Goal: Task Accomplishment & Management: Complete application form

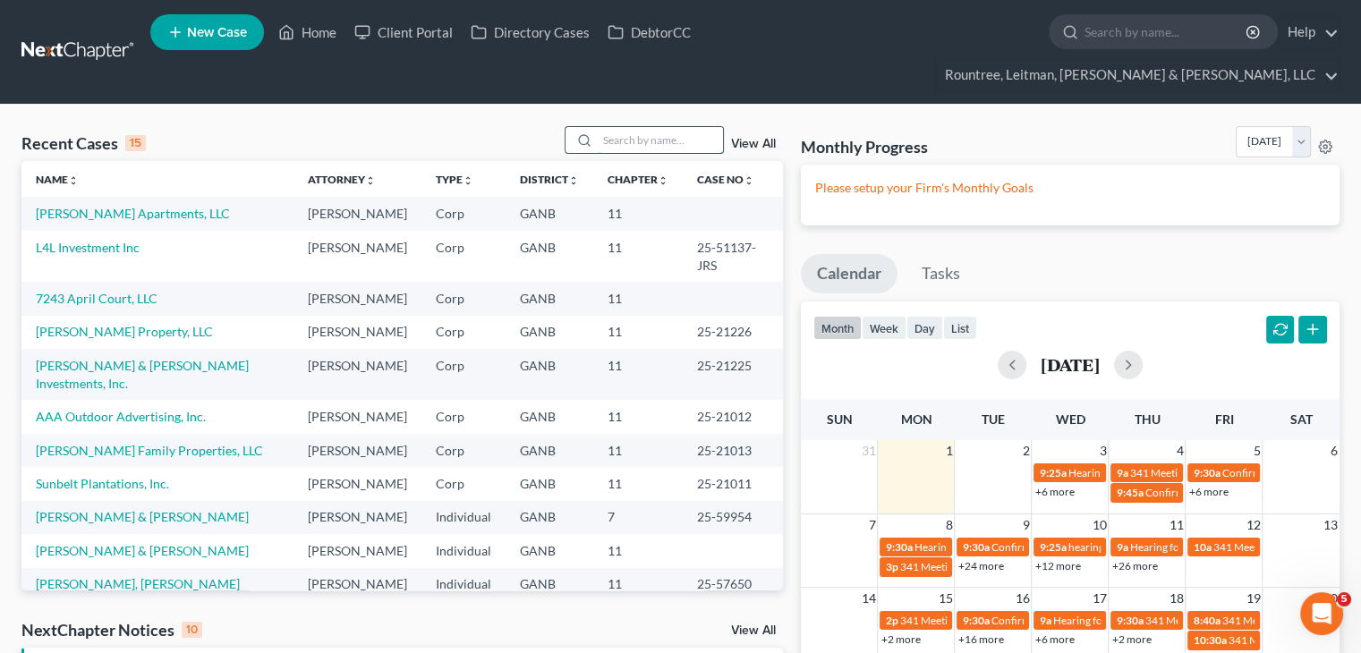
click at [652, 127] on input "search" at bounding box center [660, 140] width 125 height 26
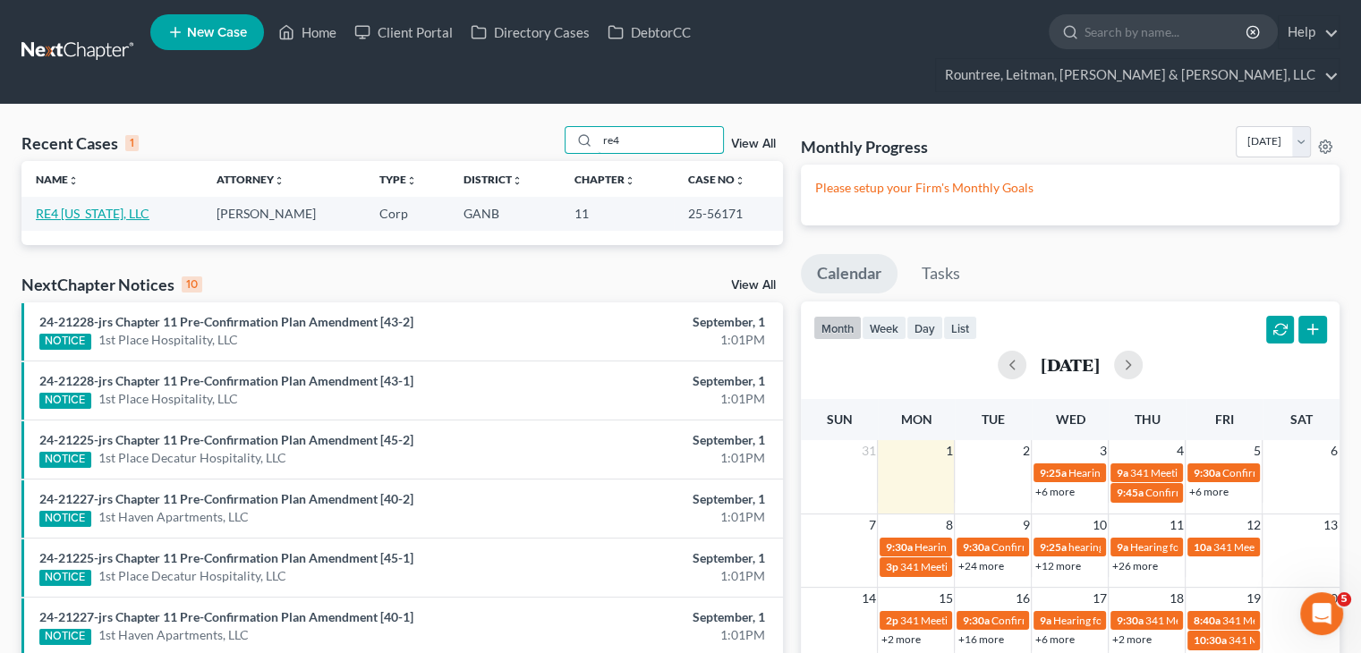
type input "re4"
click at [107, 206] on link "RE4 [US_STATE], LLC" at bounding box center [93, 213] width 114 height 15
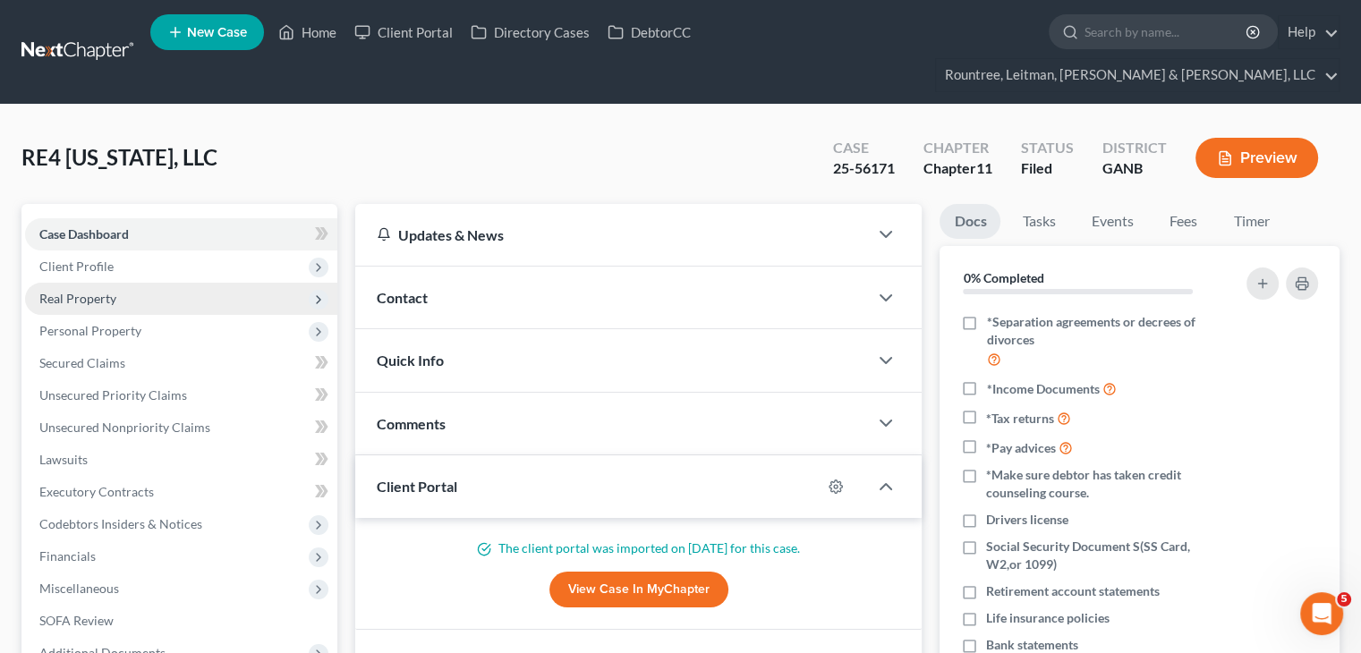
click at [68, 291] on span "Real Property" at bounding box center [77, 298] width 77 height 15
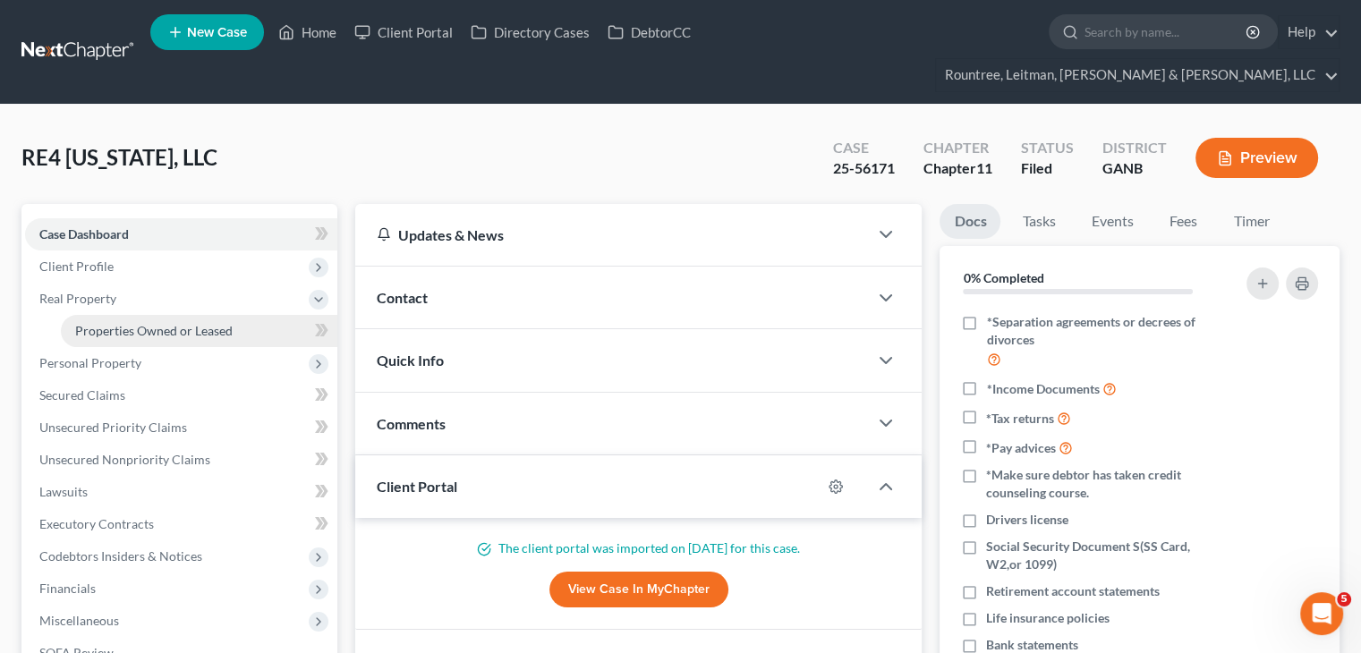
click at [83, 323] on span "Properties Owned or Leased" at bounding box center [154, 330] width 158 height 15
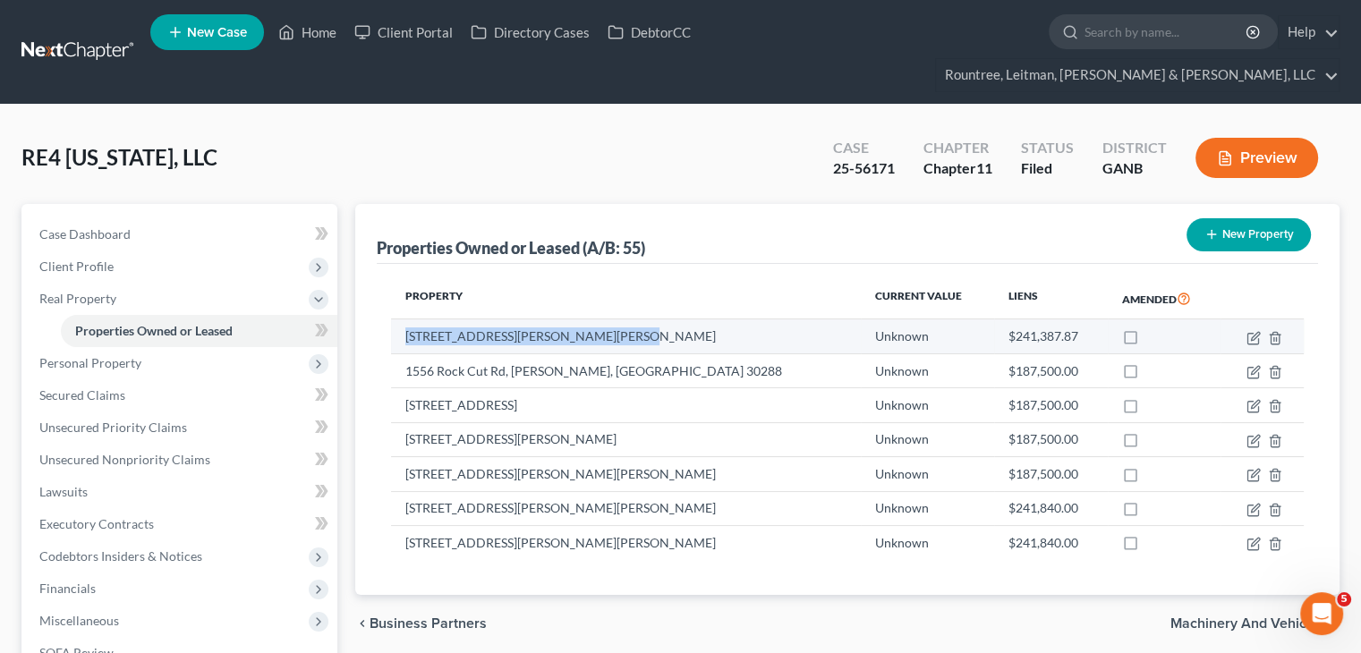
drag, startPoint x: 644, startPoint y: 301, endPoint x: 399, endPoint y: 307, distance: 244.4
click at [399, 320] on td "[STREET_ADDRESS][PERSON_NAME][PERSON_NAME]" at bounding box center [625, 337] width 469 height 34
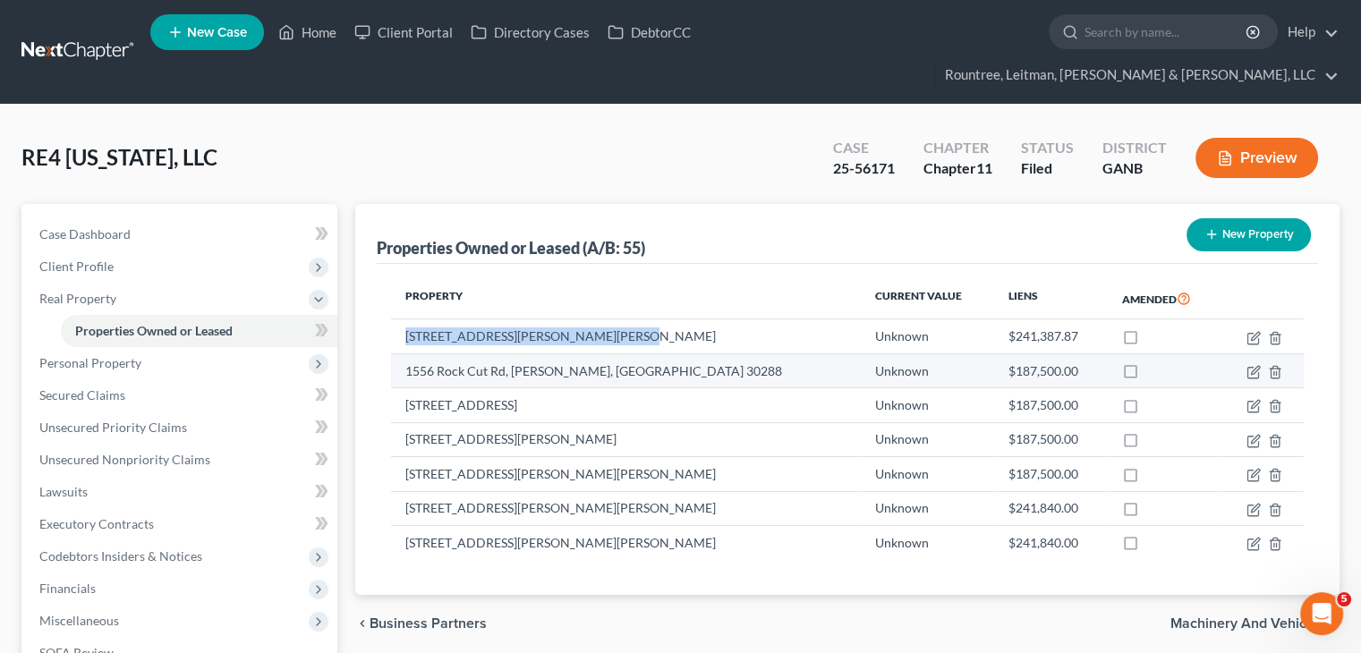
copy td "[STREET_ADDRESS][PERSON_NAME][PERSON_NAME]"
drag, startPoint x: 619, startPoint y: 335, endPoint x: 603, endPoint y: 335, distance: 16.1
click at [603, 354] on td "1556 Rock Cut Rd, [PERSON_NAME], [GEOGRAPHIC_DATA] 30288" at bounding box center [625, 371] width 469 height 34
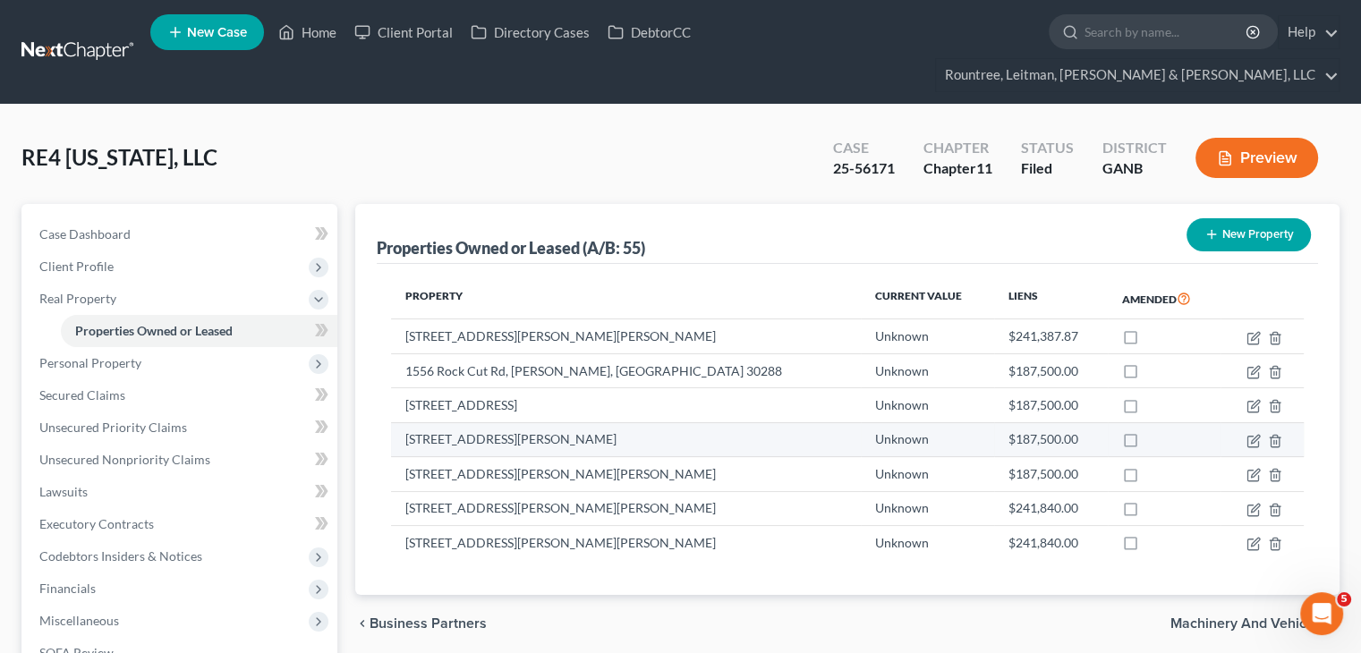
drag, startPoint x: 695, startPoint y: 396, endPoint x: 690, endPoint y: 381, distance: 15.3
click at [695, 422] on td "[STREET_ADDRESS][PERSON_NAME]" at bounding box center [625, 439] width 469 height 34
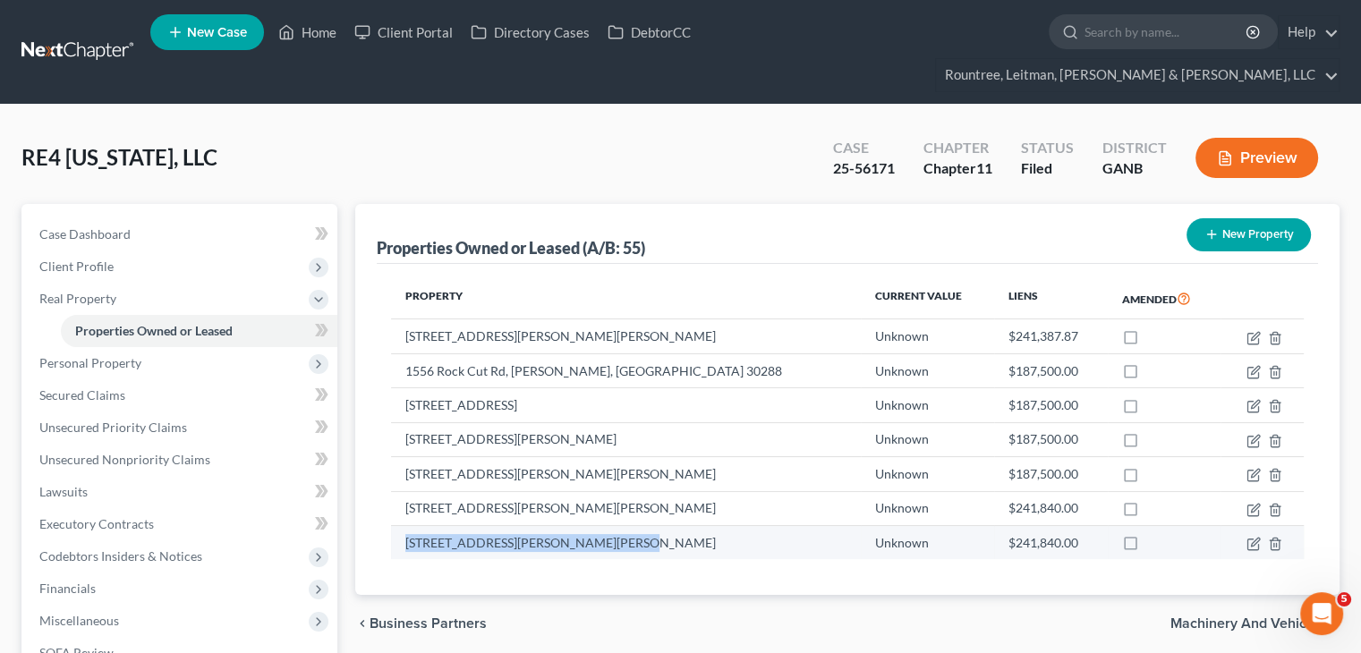
drag, startPoint x: 634, startPoint y: 506, endPoint x: 408, endPoint y: 508, distance: 225.6
click at [408, 525] on td "[STREET_ADDRESS][PERSON_NAME][PERSON_NAME]" at bounding box center [625, 542] width 469 height 34
copy td "[STREET_ADDRESS][PERSON_NAME][PERSON_NAME]"
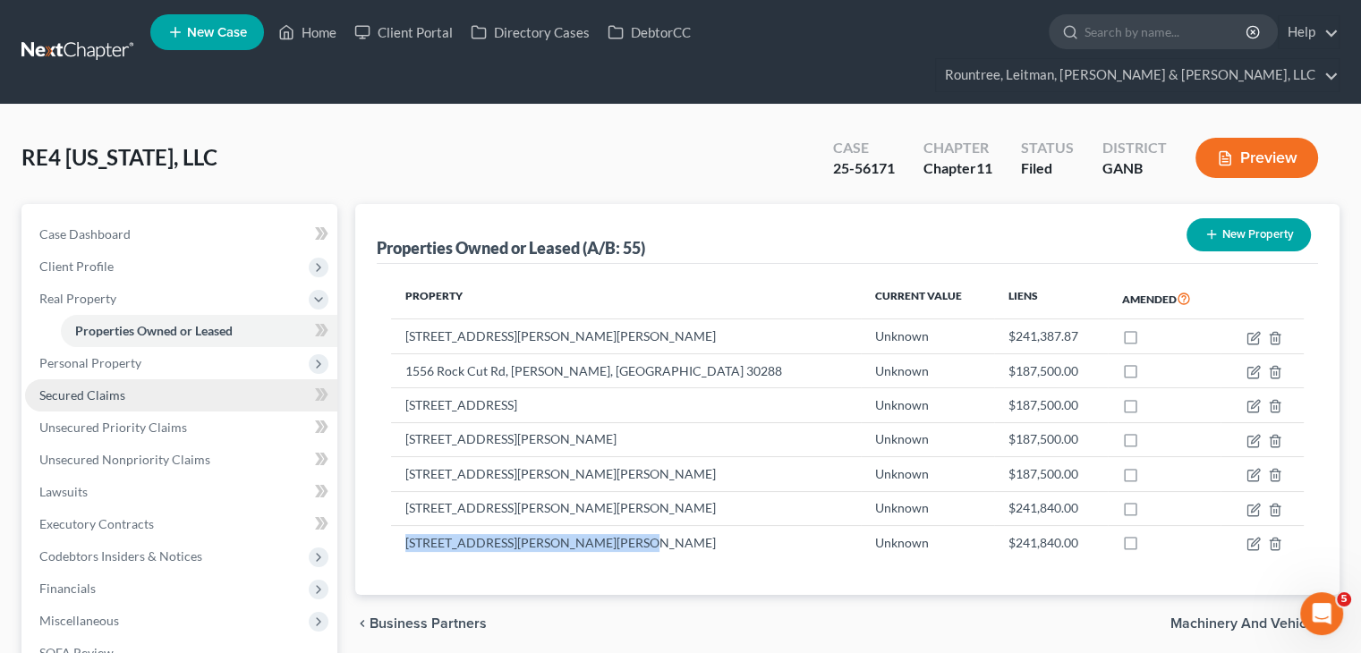
click at [99, 379] on link "Secured Claims" at bounding box center [181, 395] width 312 height 32
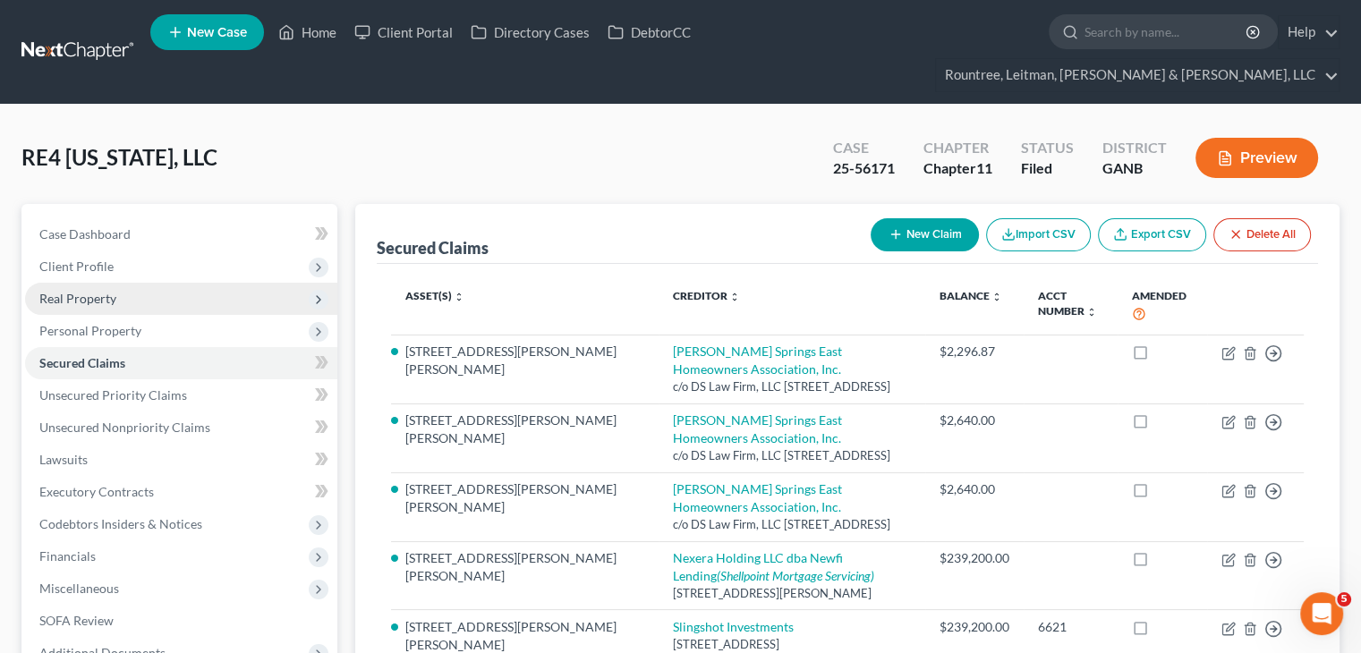
click at [81, 291] on span "Real Property" at bounding box center [77, 298] width 77 height 15
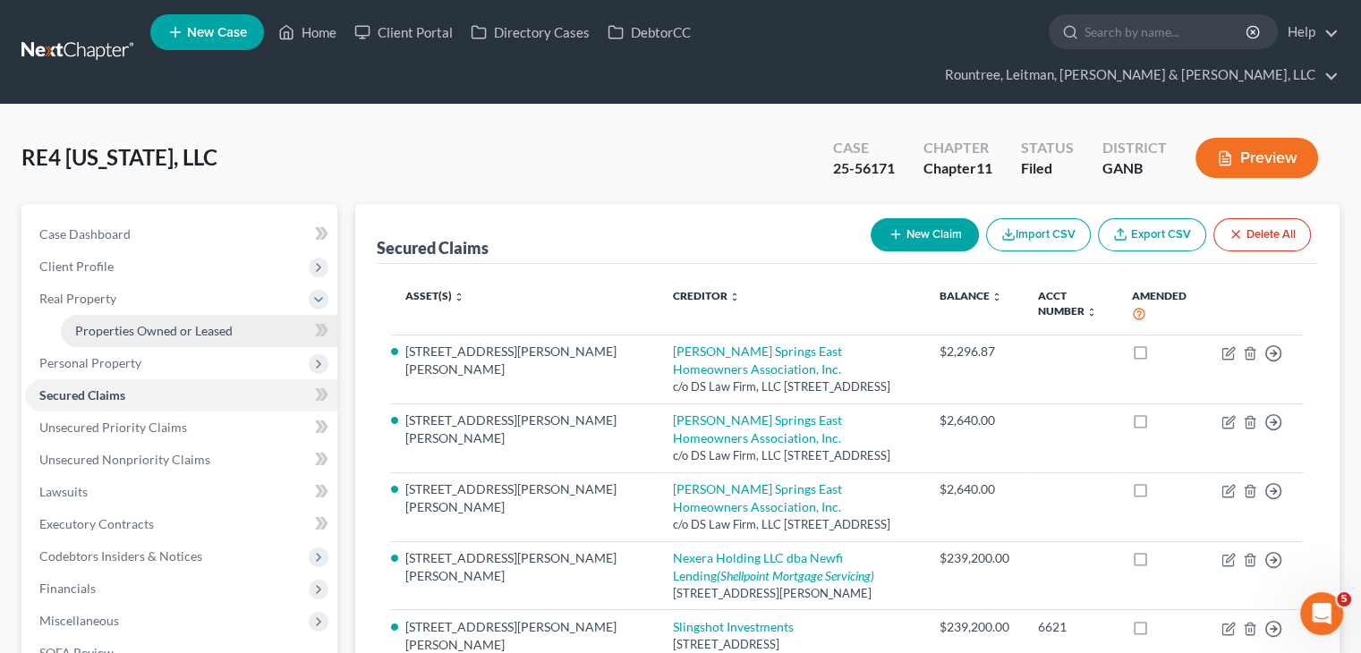
click at [97, 323] on span "Properties Owned or Leased" at bounding box center [154, 330] width 158 height 15
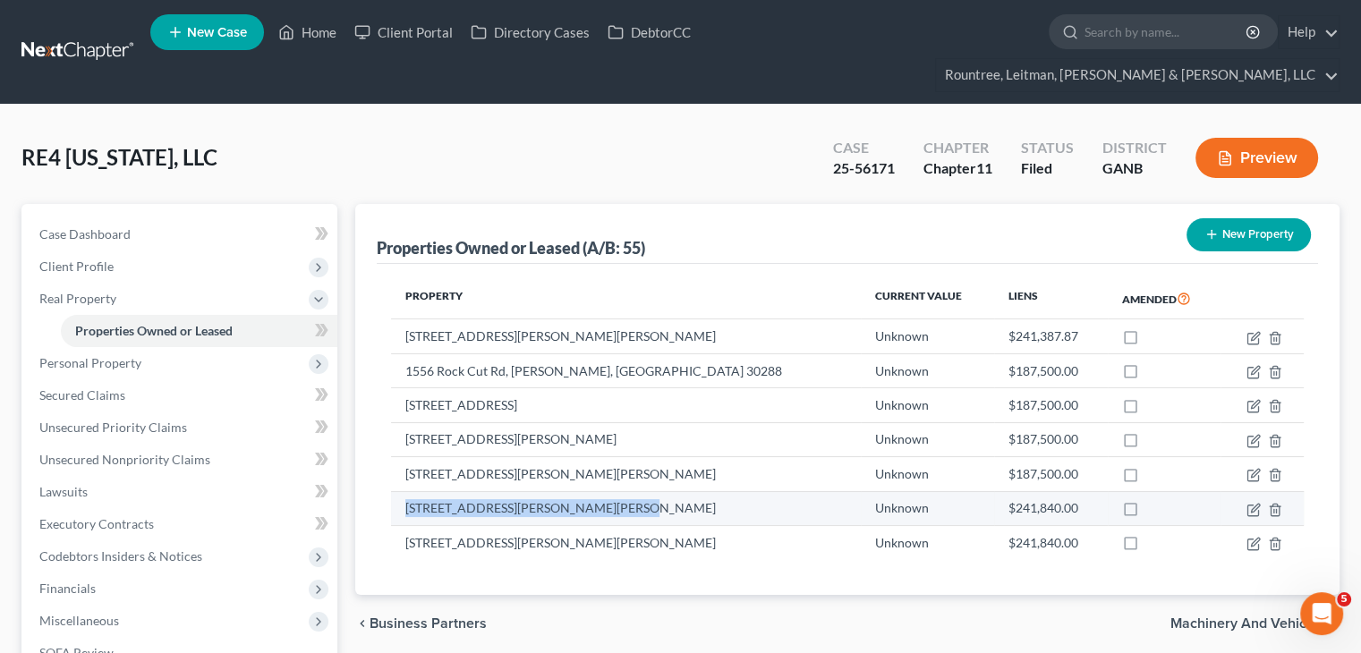
drag, startPoint x: 637, startPoint y: 470, endPoint x: 405, endPoint y: 479, distance: 232.9
click at [405, 491] on td "[STREET_ADDRESS][PERSON_NAME][PERSON_NAME]" at bounding box center [625, 508] width 469 height 34
copy td "[STREET_ADDRESS][PERSON_NAME][PERSON_NAME]"
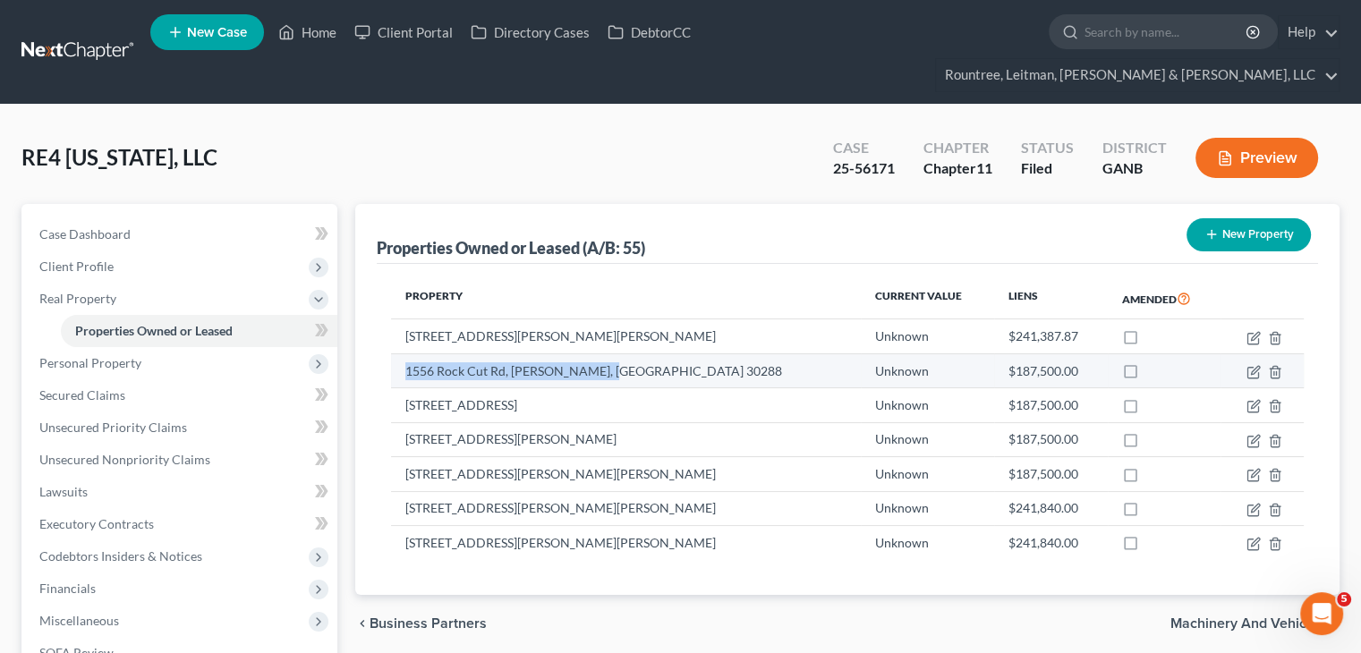
drag, startPoint x: 403, startPoint y: 338, endPoint x: 613, endPoint y: 338, distance: 210.3
click at [613, 354] on td "1556 Rock Cut Rd, [PERSON_NAME], [GEOGRAPHIC_DATA] 30288" at bounding box center [625, 371] width 469 height 34
copy td "1556 Rock Cut Rd, [PERSON_NAME], [GEOGRAPHIC_DATA] 30288"
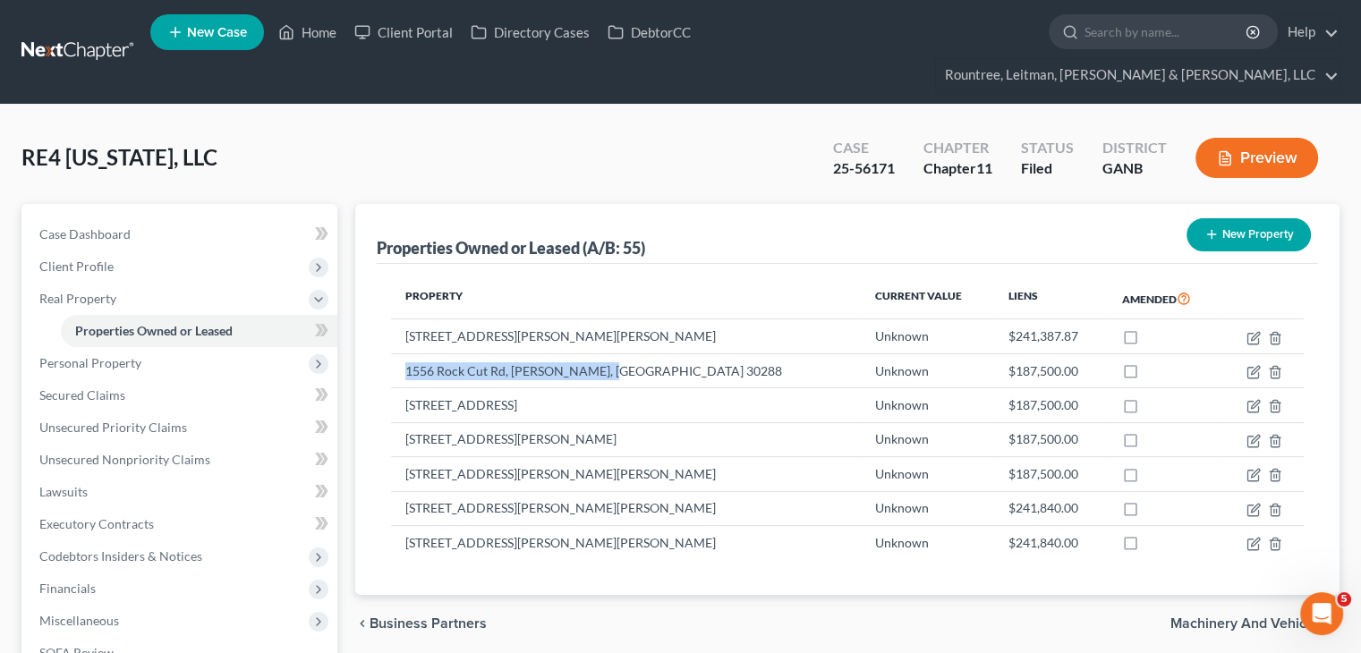
drag, startPoint x: 630, startPoint y: 370, endPoint x: 390, endPoint y: 385, distance: 240.4
click at [390, 385] on div "Property Current Value Liens Amended [STREET_ADDRESS][PERSON_NAME][PERSON_NAME]…" at bounding box center [848, 430] width 942 height 332
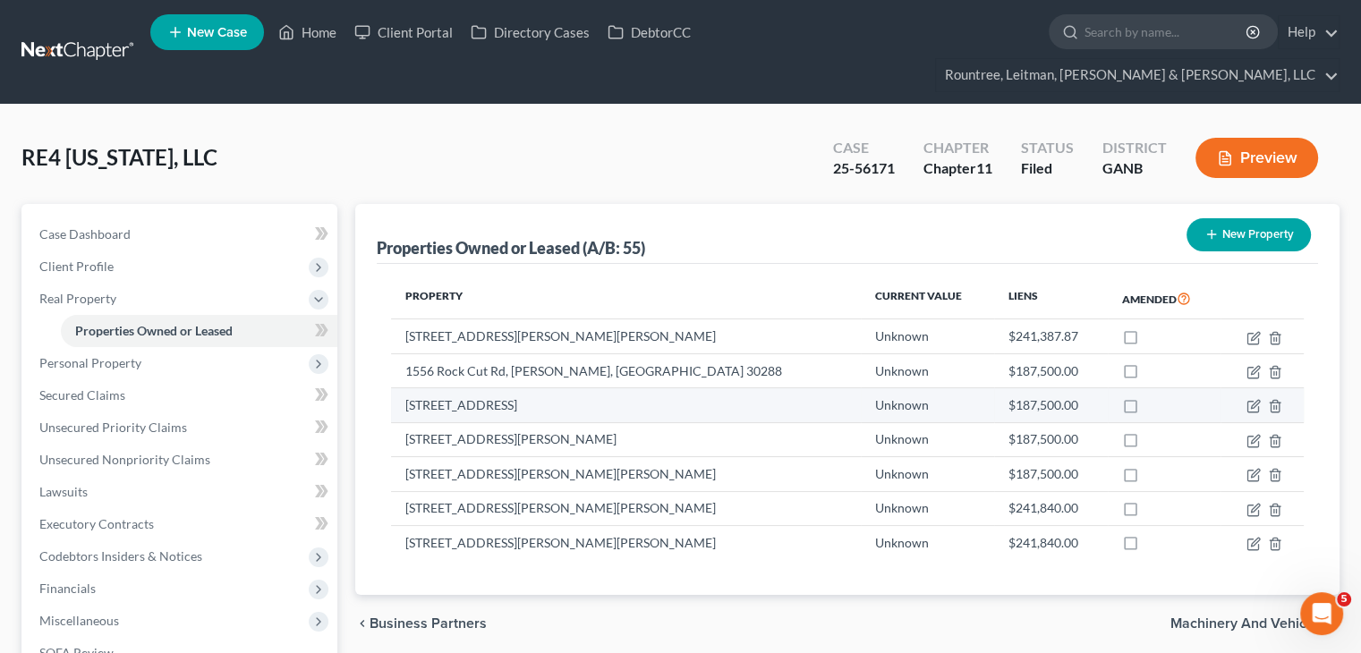
drag, startPoint x: 405, startPoint y: 372, endPoint x: 627, endPoint y: 363, distance: 222.1
click at [627, 388] on td "[STREET_ADDRESS]" at bounding box center [625, 405] width 469 height 34
copy td "[STREET_ADDRESS]"
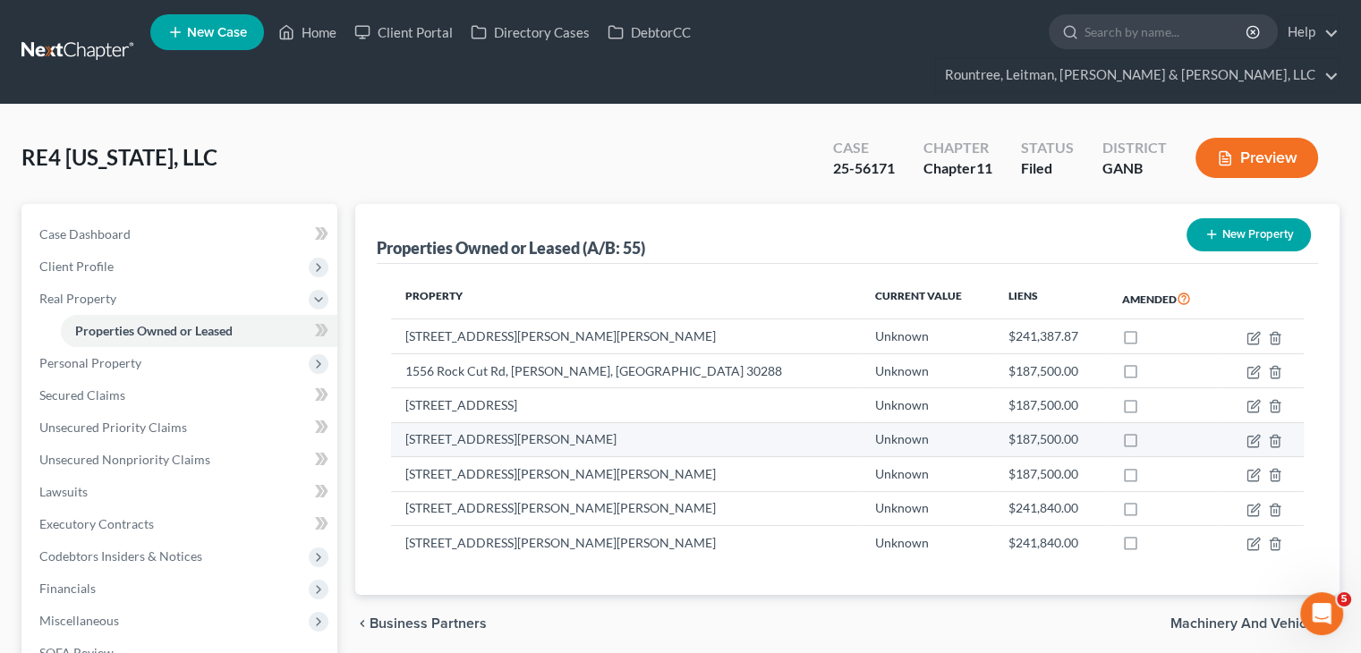
drag, startPoint x: 643, startPoint y: 406, endPoint x: 397, endPoint y: 405, distance: 245.2
click at [397, 422] on td "[STREET_ADDRESS][PERSON_NAME]" at bounding box center [625, 439] width 469 height 34
copy td "[STREET_ADDRESS][PERSON_NAME]"
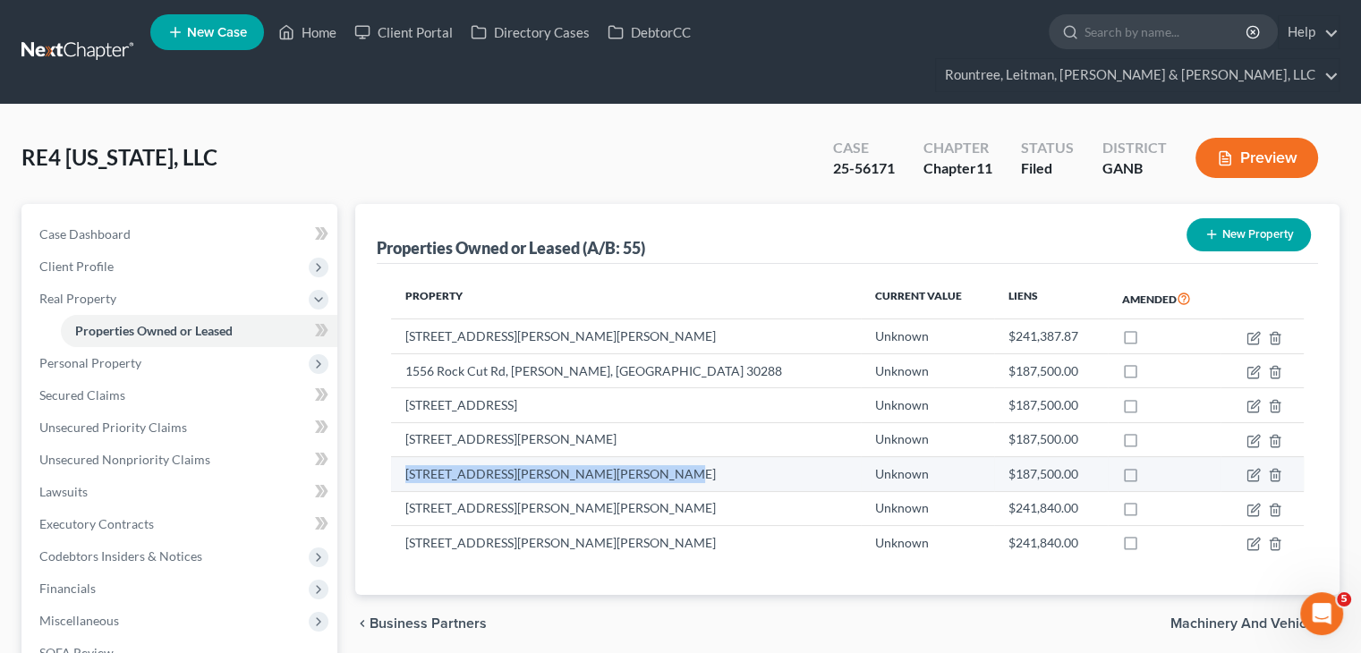
drag, startPoint x: 644, startPoint y: 443, endPoint x: 397, endPoint y: 443, distance: 246.1
click at [397, 457] on td "[STREET_ADDRESS][PERSON_NAME][PERSON_NAME]" at bounding box center [625, 474] width 469 height 34
copy td "[STREET_ADDRESS][PERSON_NAME][PERSON_NAME]"
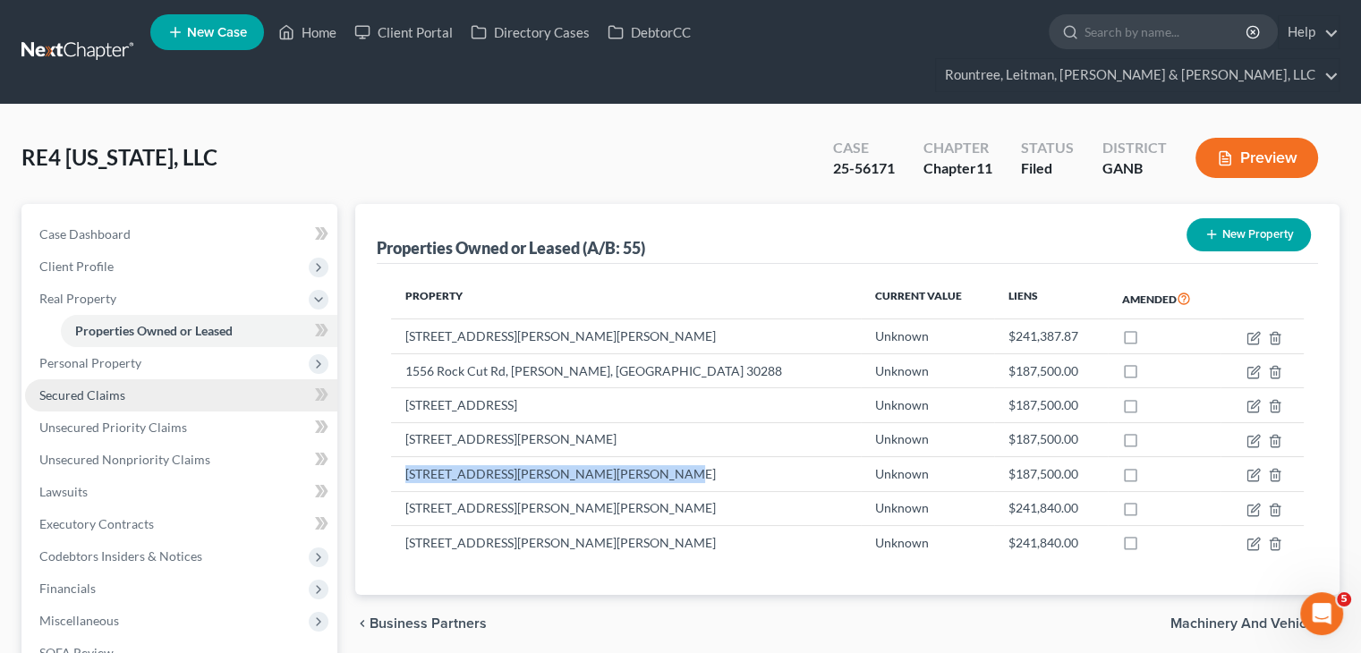
click at [115, 379] on link "Secured Claims" at bounding box center [181, 395] width 312 height 32
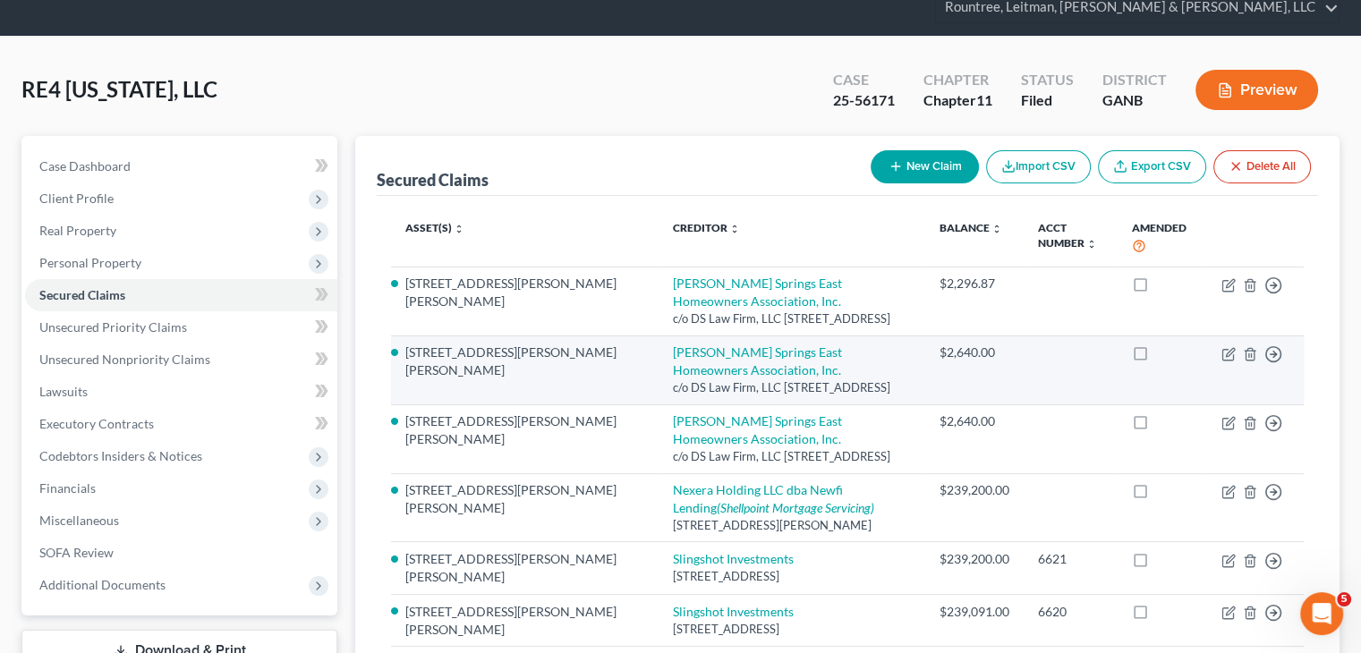
scroll to position [179, 0]
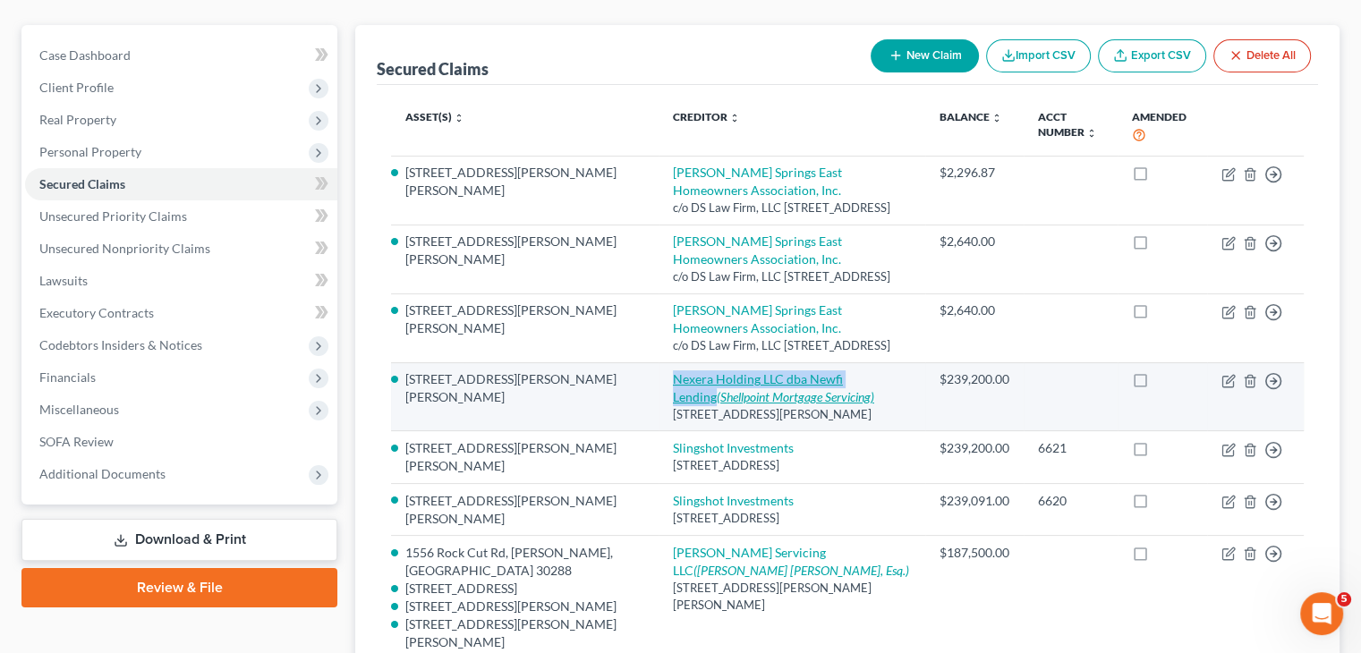
drag, startPoint x: 602, startPoint y: 337, endPoint x: 823, endPoint y: 338, distance: 221.1
click at [823, 362] on td "Nexera Holding LLC dba Newfi Lending (Shellpoint Mortgage Servicing) [STREET_AD…" at bounding box center [792, 396] width 267 height 69
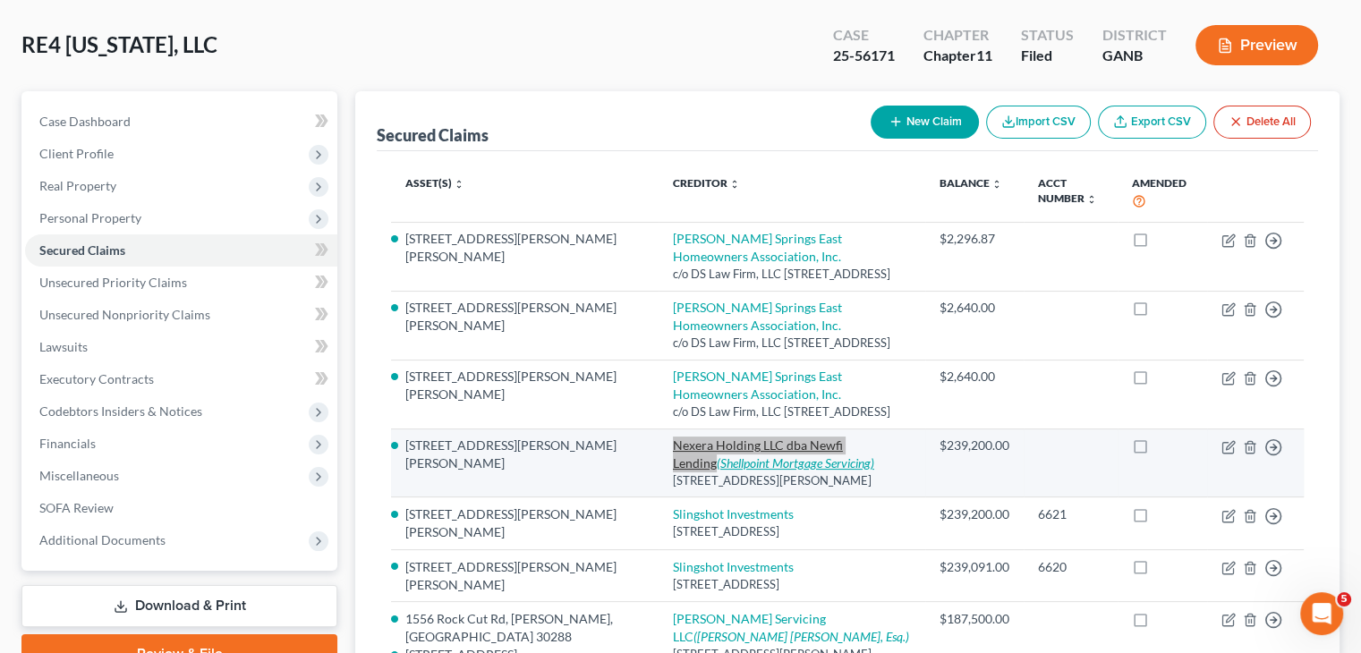
scroll to position [198, 0]
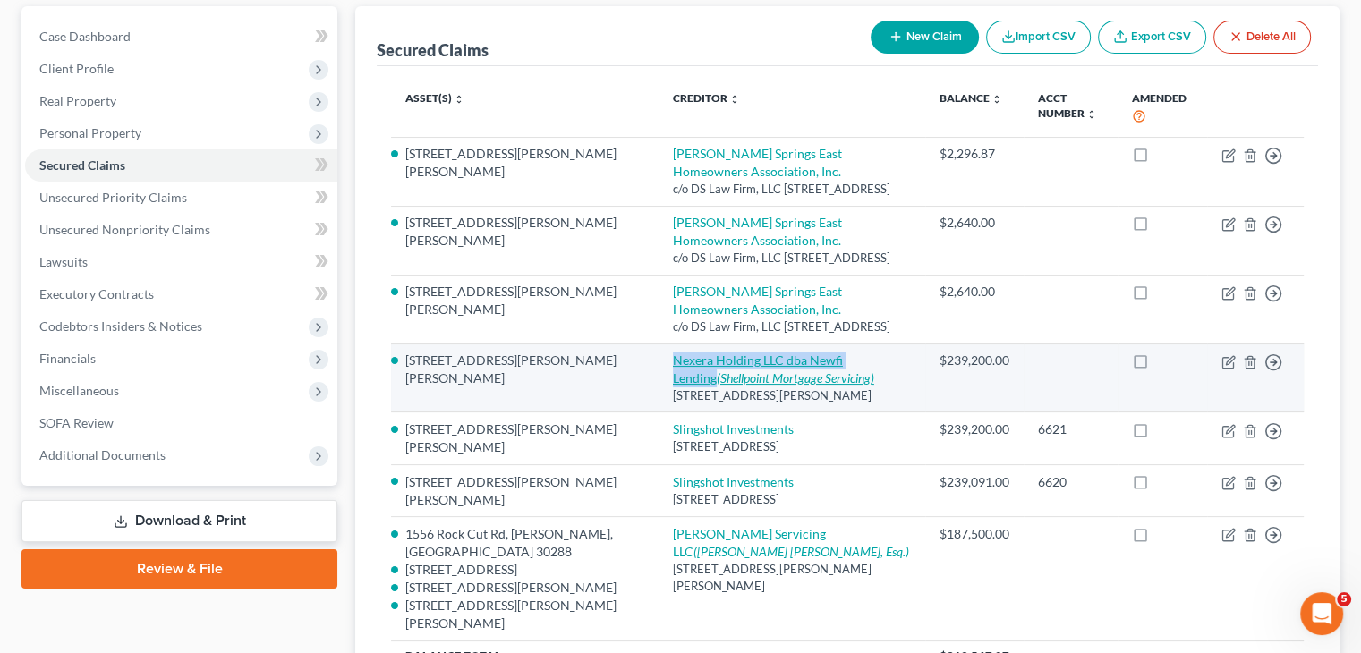
copy link "Nexera Holding LLC dba Newfi Lending"
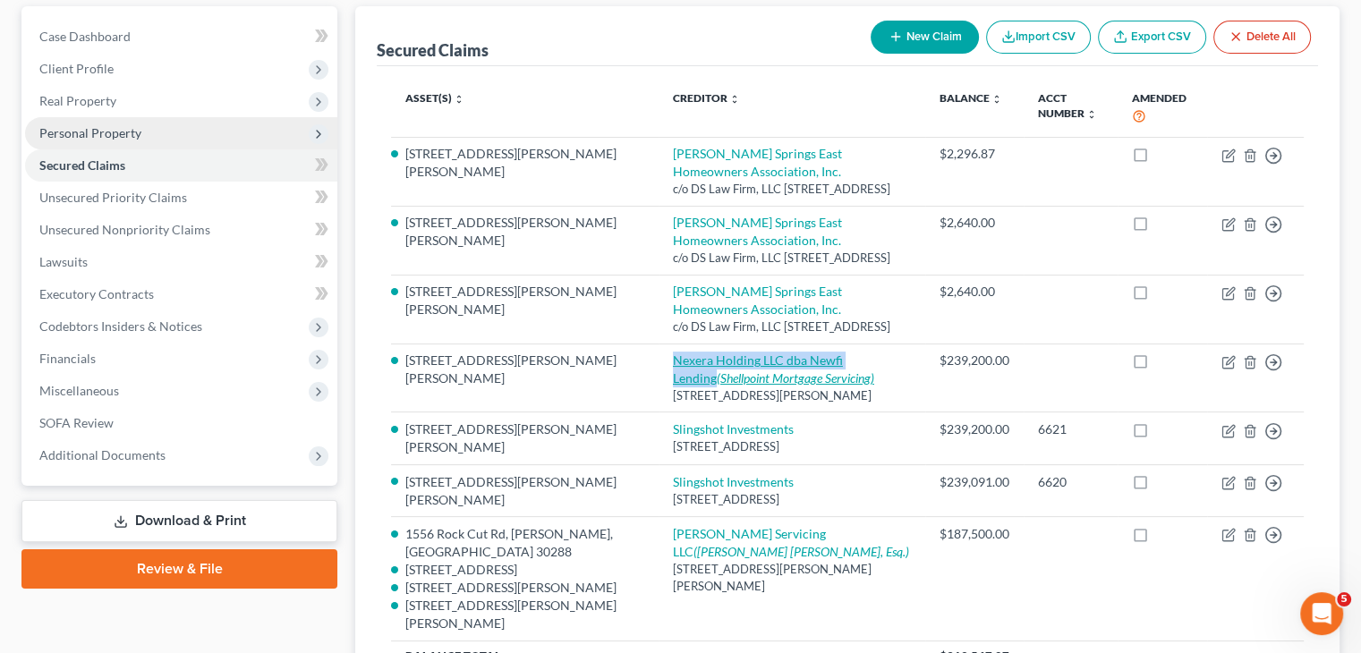
scroll to position [0, 0]
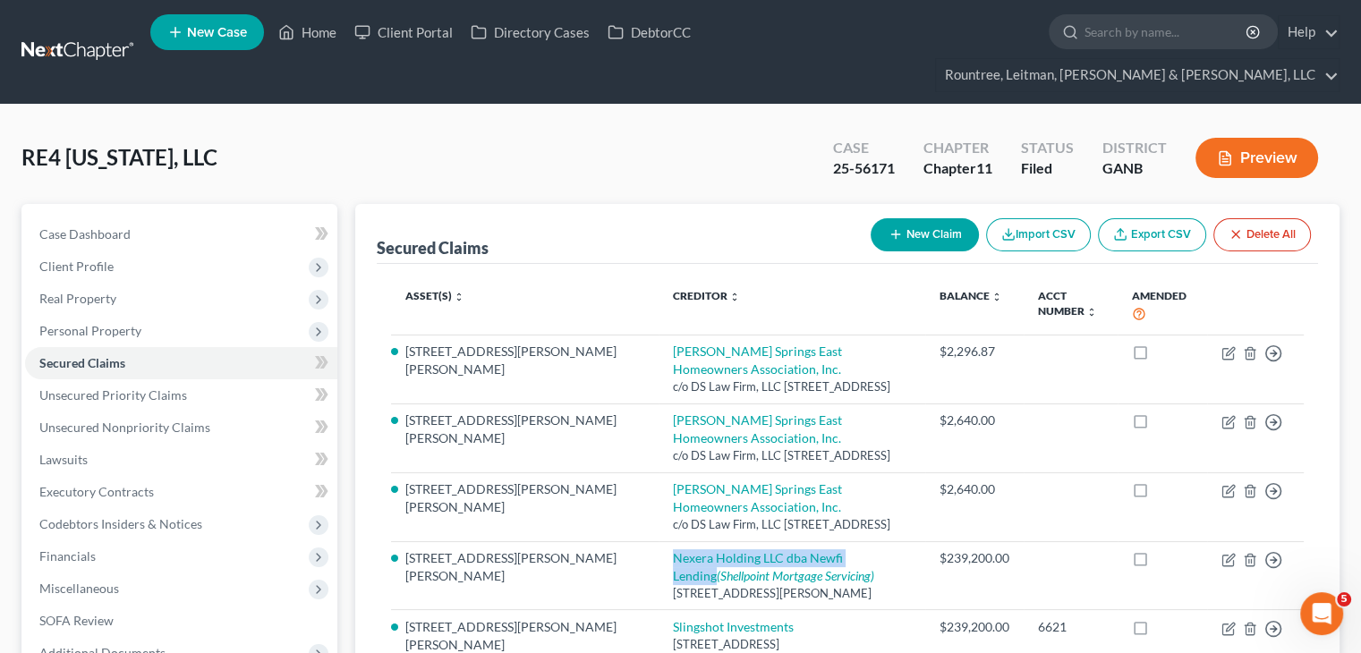
click at [85, 38] on link at bounding box center [78, 52] width 115 height 32
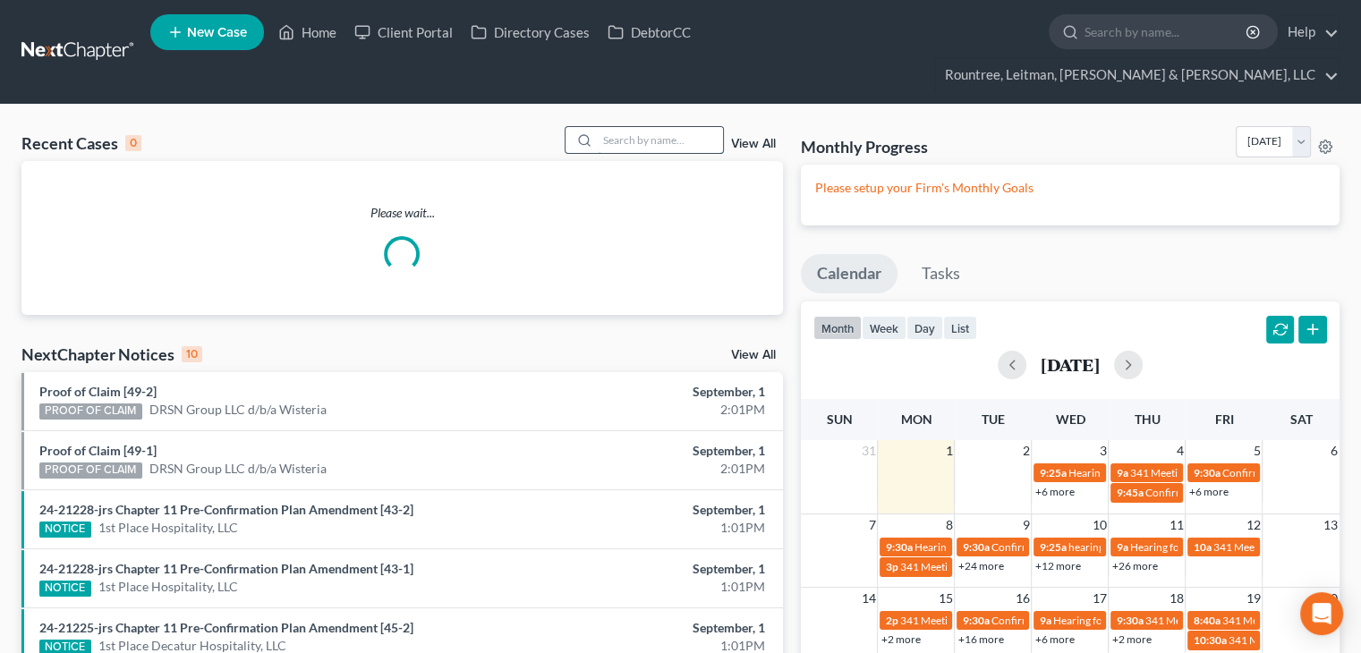
click at [648, 127] on input "search" at bounding box center [660, 140] width 125 height 26
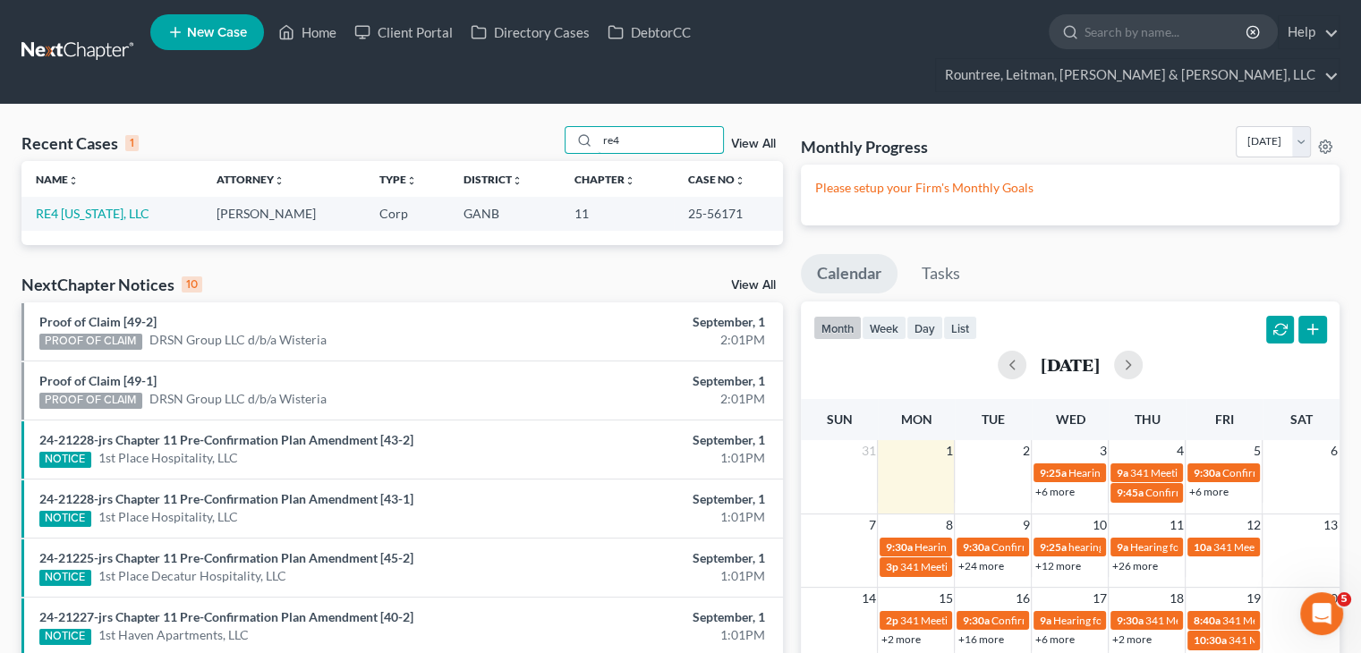
type input "re4"
click at [111, 206] on link "RE4 [US_STATE], LLC" at bounding box center [93, 213] width 114 height 15
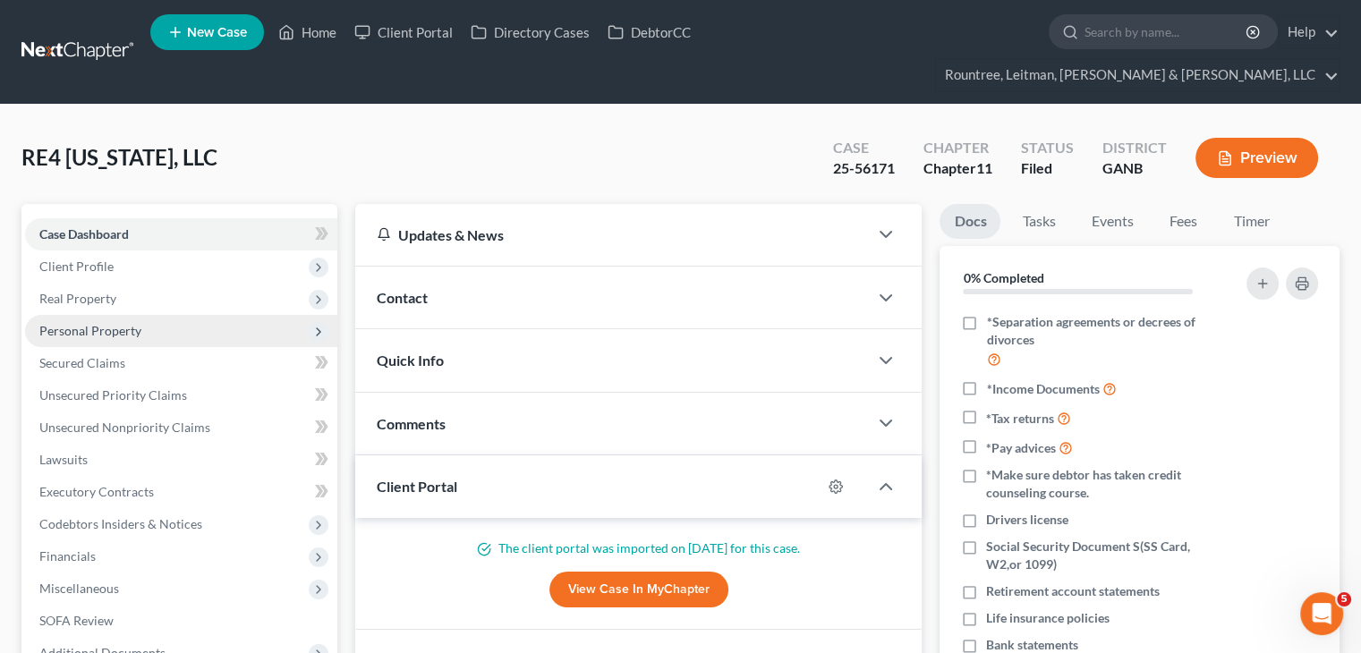
click at [115, 323] on span "Personal Property" at bounding box center [90, 330] width 102 height 15
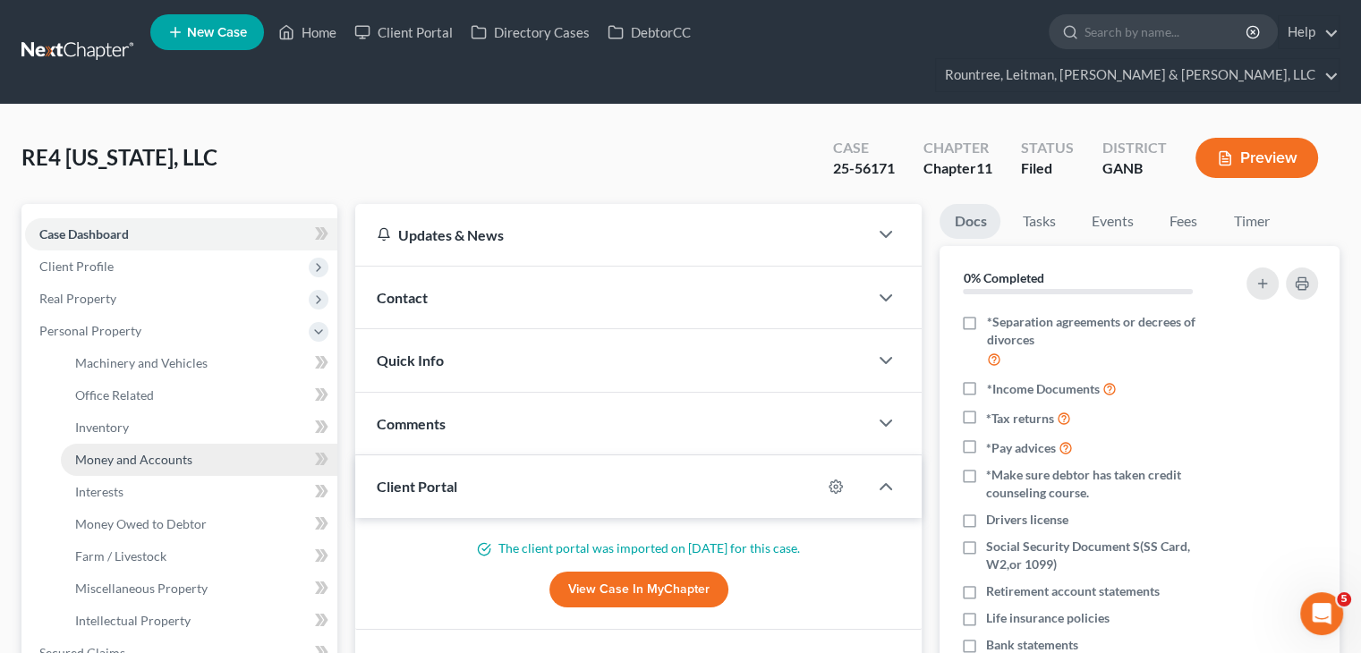
click at [130, 444] on link "Money and Accounts" at bounding box center [199, 460] width 277 height 32
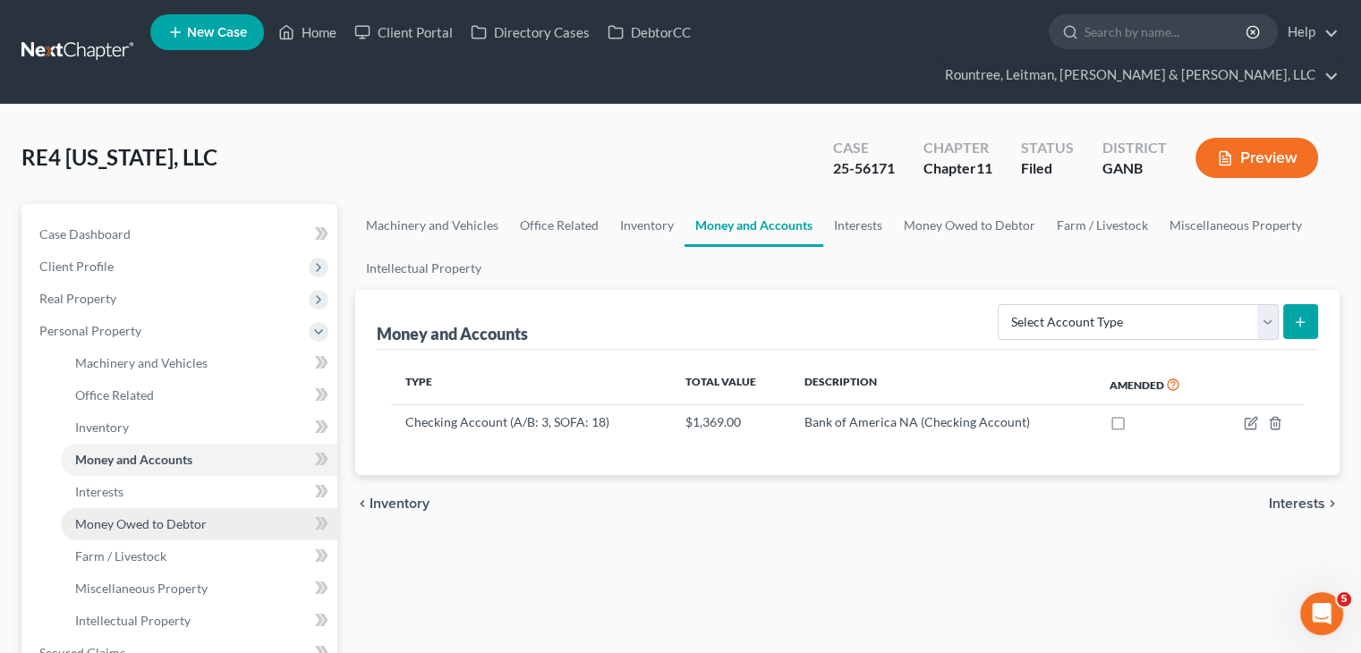
click at [161, 516] on span "Money Owed to Debtor" at bounding box center [141, 523] width 132 height 15
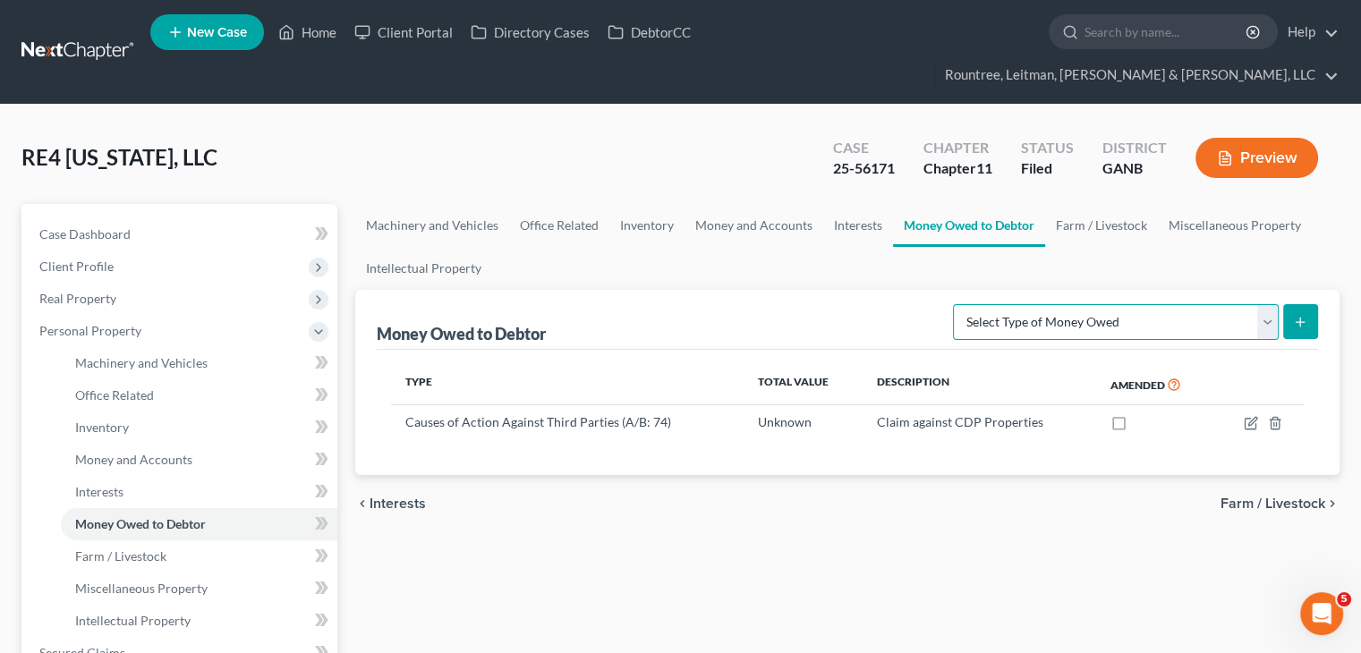
click at [1269, 304] on select "Select Type of Money Owed Accounts Receivable (A/B: 11) Causes of Action Agains…" at bounding box center [1116, 322] width 326 height 36
click at [790, 231] on ul "Machinery and Vehicles Office Related Inventory Money and Accounts Interests Mo…" at bounding box center [847, 247] width 985 height 86
